Goal: Obtain resource: Obtain resource

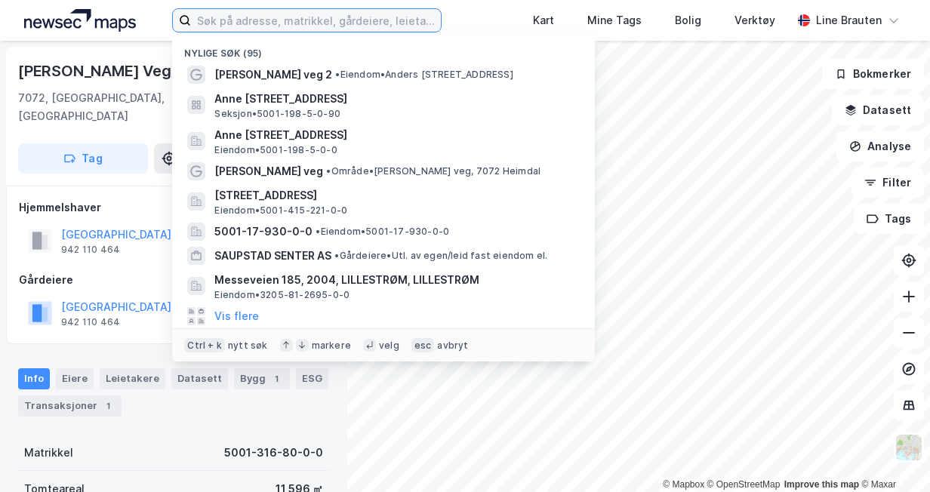
click at [284, 23] on input at bounding box center [315, 20] width 249 height 23
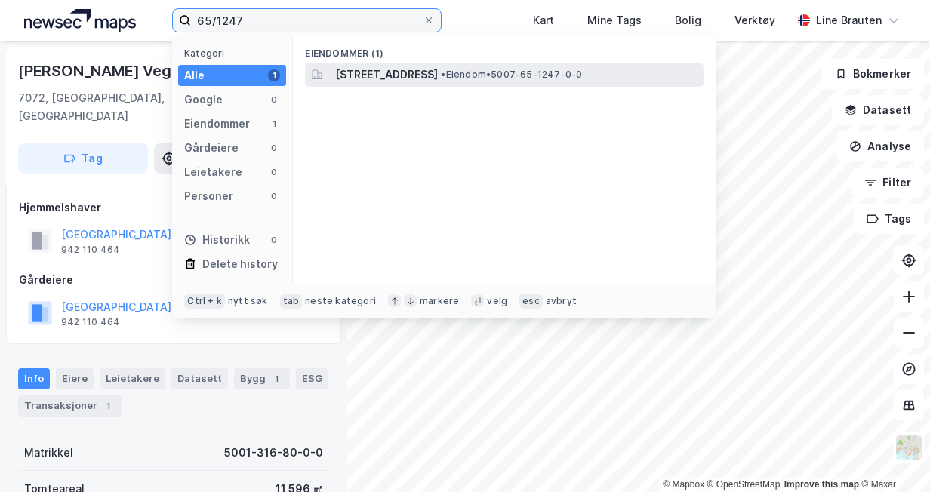
type input "65/1247"
click at [370, 75] on span "[STREET_ADDRESS]" at bounding box center [386, 75] width 103 height 18
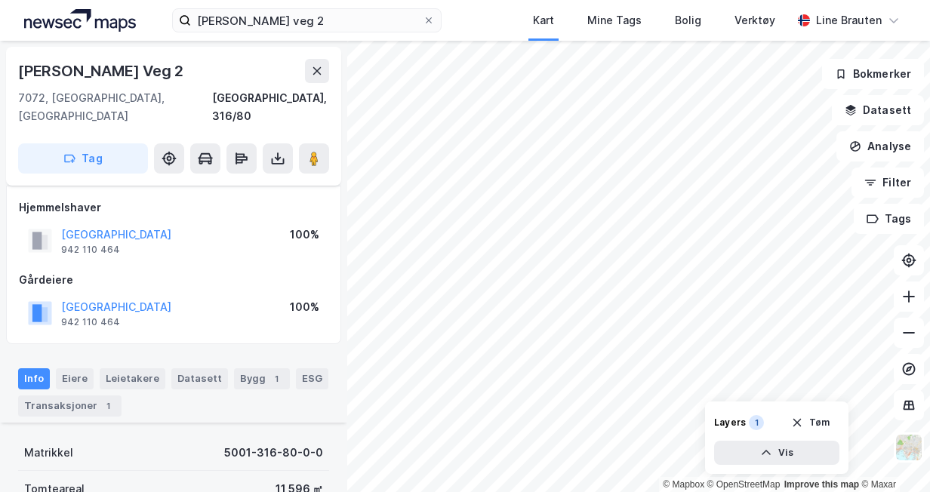
scroll to position [328, 0]
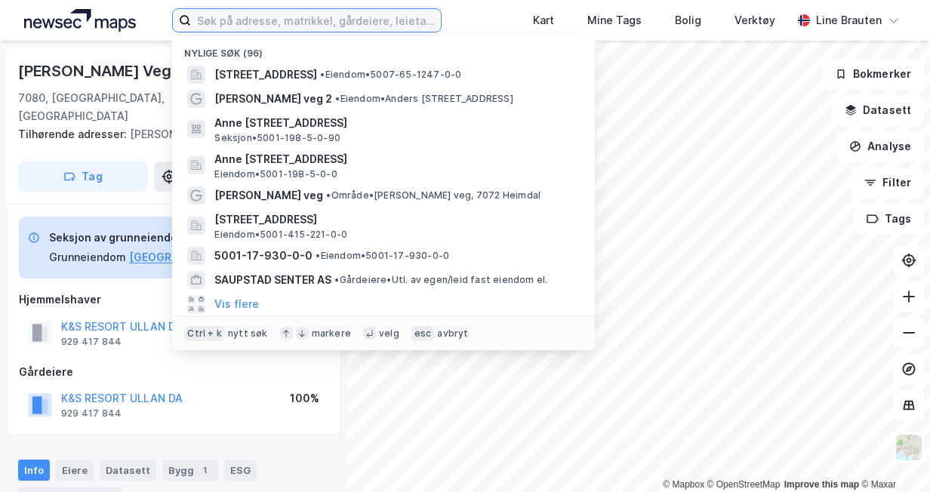
click at [250, 26] on input at bounding box center [315, 20] width 249 height 23
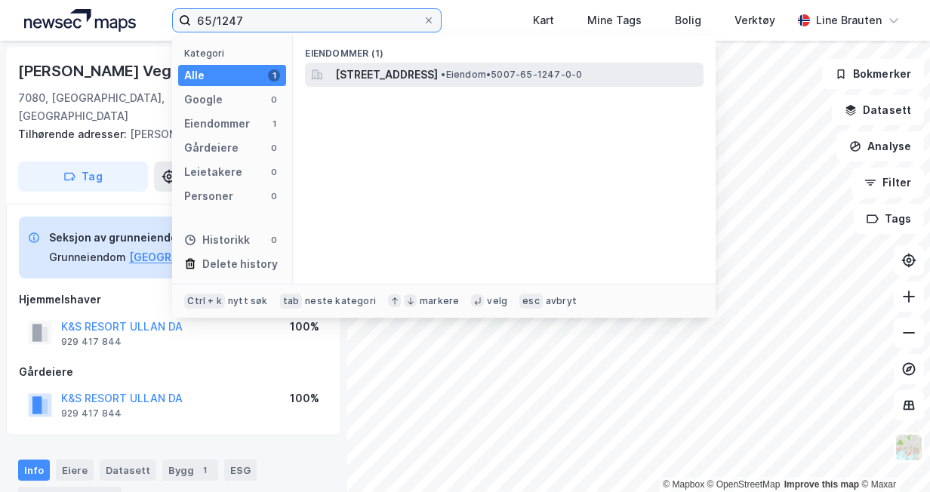
type input "65/1247"
click at [438, 74] on span "[STREET_ADDRESS]" at bounding box center [386, 75] width 103 height 18
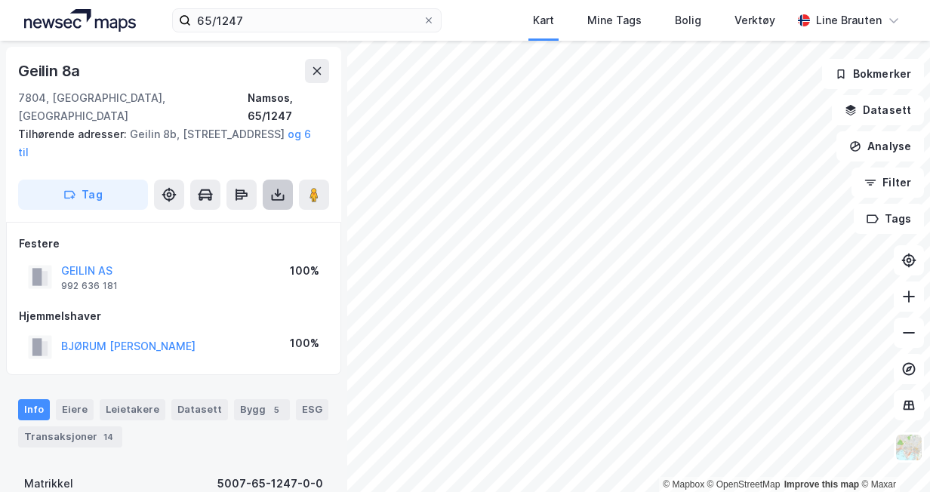
click at [278, 180] on button at bounding box center [278, 195] width 30 height 30
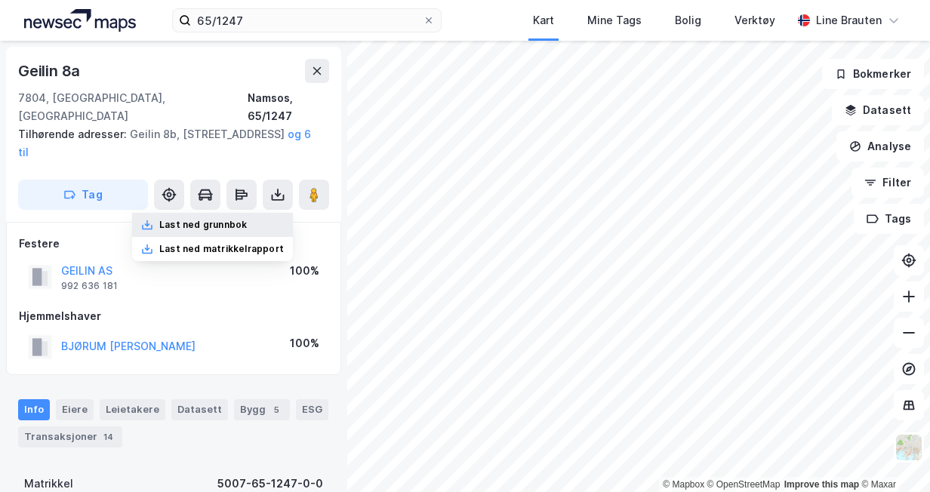
click at [255, 213] on div "Last ned grunnbok" at bounding box center [212, 225] width 161 height 24
click at [868, 108] on button "Datasett" at bounding box center [878, 110] width 92 height 30
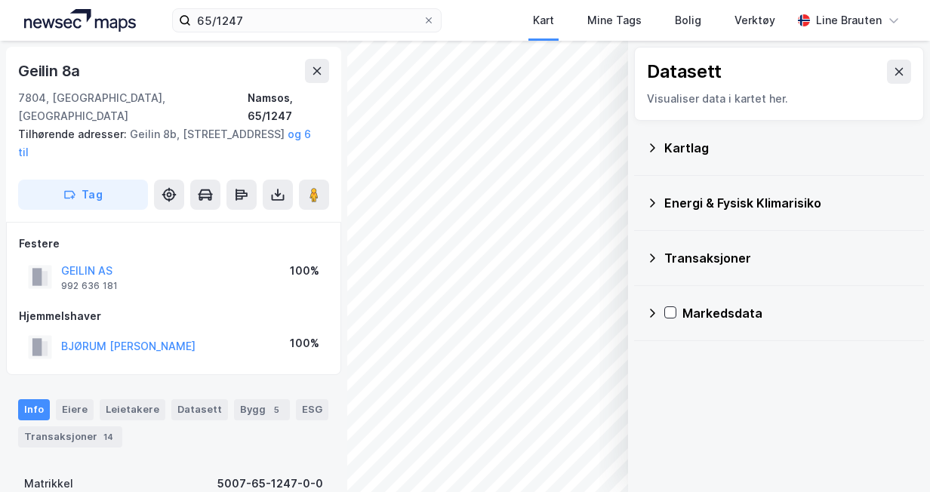
click at [655, 142] on icon at bounding box center [652, 148] width 12 height 12
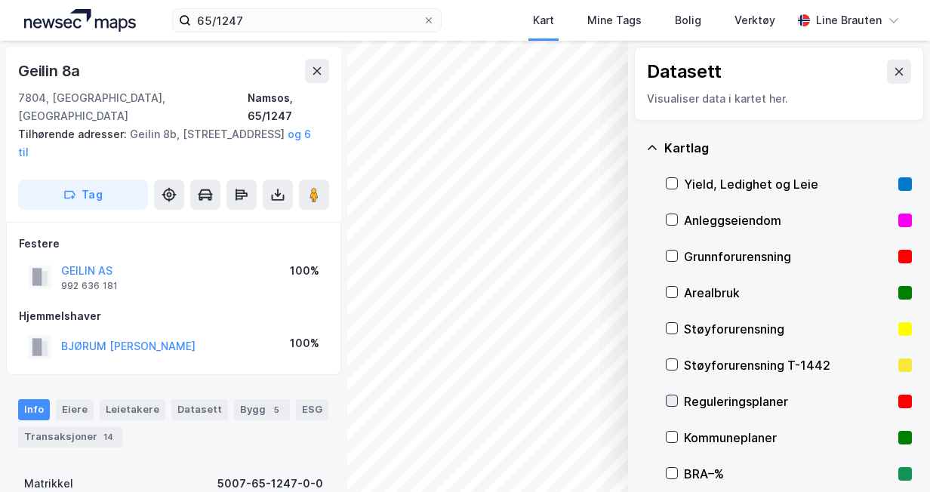
click at [674, 402] on icon at bounding box center [672, 401] width 11 height 11
click at [895, 71] on icon at bounding box center [899, 72] width 8 height 8
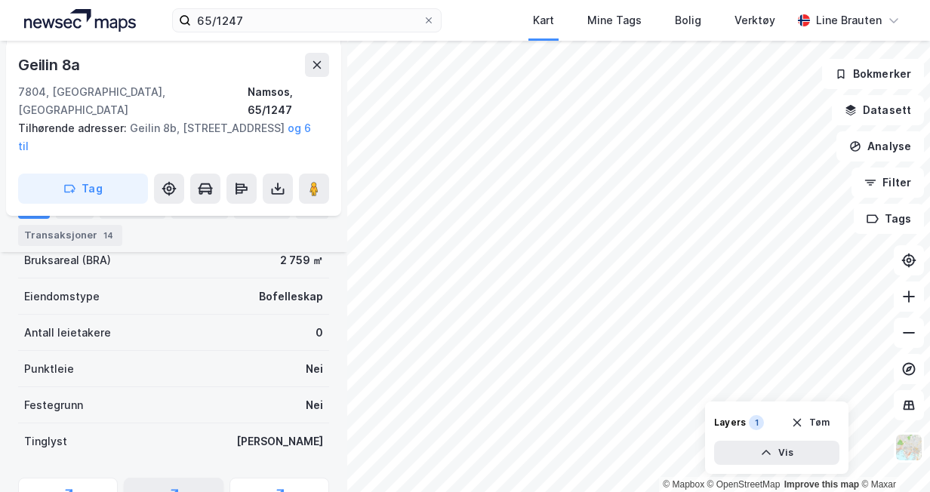
scroll to position [341, 0]
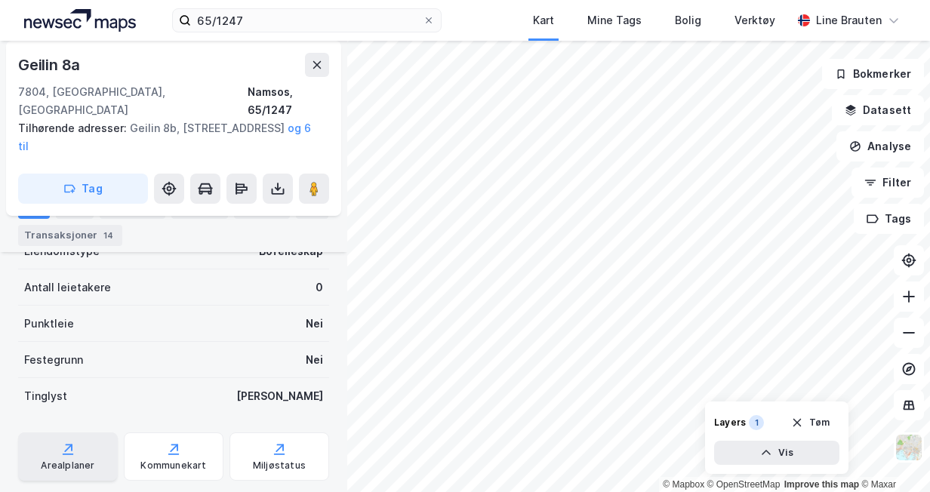
click at [86, 433] on div "Arealplaner" at bounding box center [68, 457] width 100 height 48
